Goal: Transaction & Acquisition: Purchase product/service

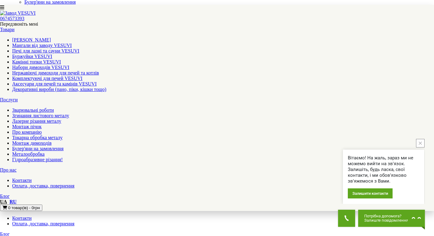
scroll to position [122, 0]
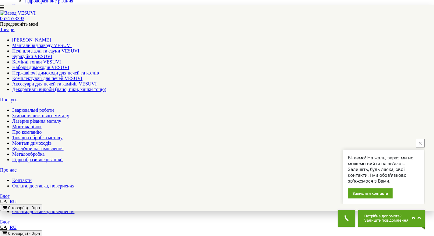
click at [418, 141] on button "close button" at bounding box center [420, 143] width 9 height 9
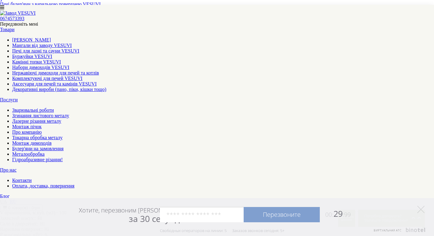
scroll to position [640, 0]
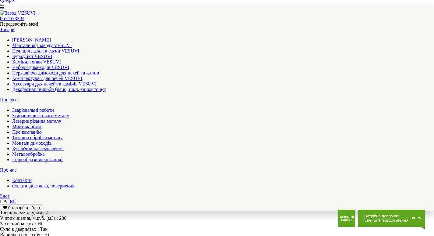
scroll to position [640, 0]
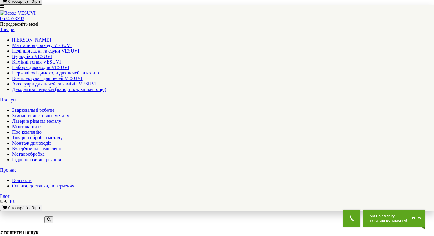
scroll to position [366, 0]
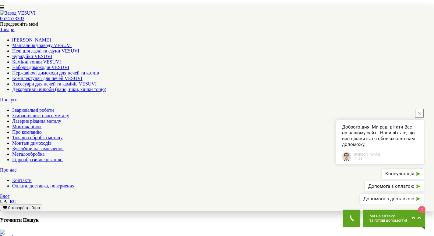
click at [421, 114] on icon "close button" at bounding box center [419, 113] width 3 height 3
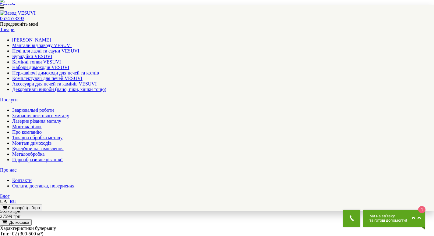
scroll to position [610, 0]
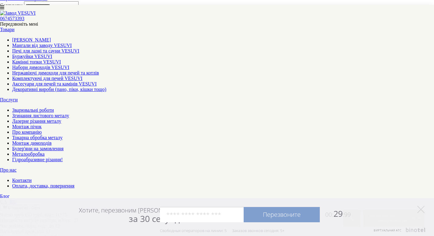
scroll to position [700, 0]
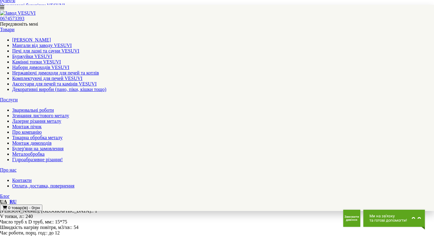
scroll to position [670, 0]
